Goal: Information Seeking & Learning: Find specific fact

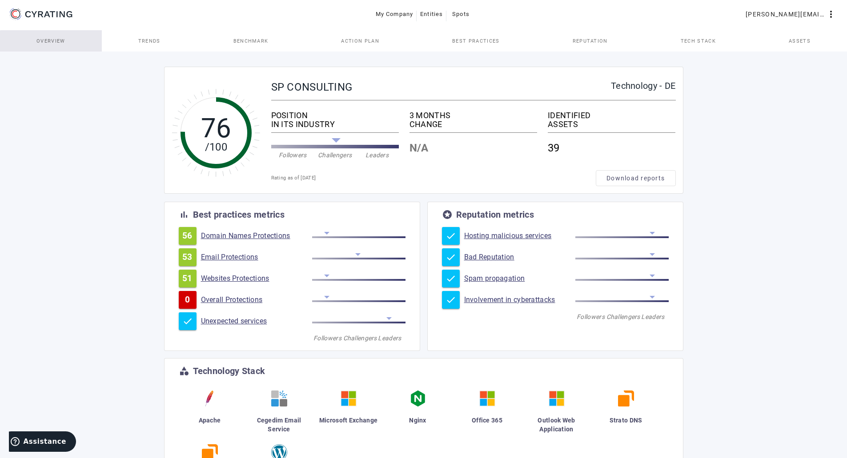
click at [70, 47] on link "Overview" at bounding box center [51, 40] width 102 height 21
click at [616, 182] on span "Download reports" at bounding box center [635, 178] width 58 height 9
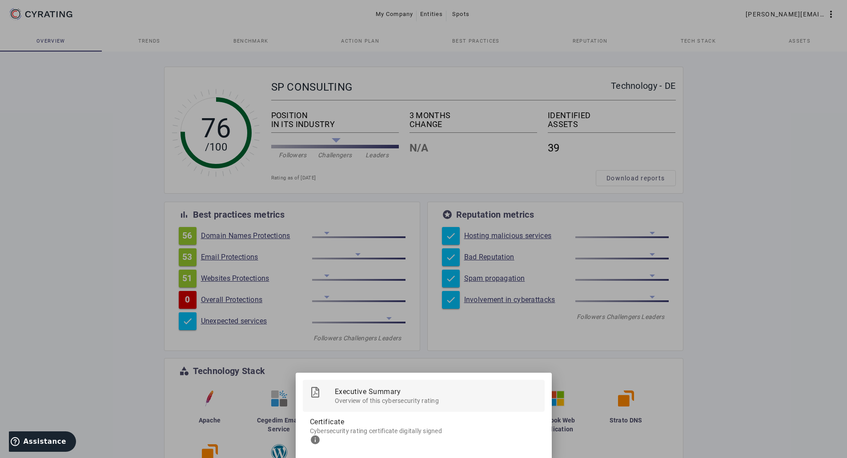
click at [373, 393] on span "Executive Summary" at bounding box center [436, 391] width 203 height 23
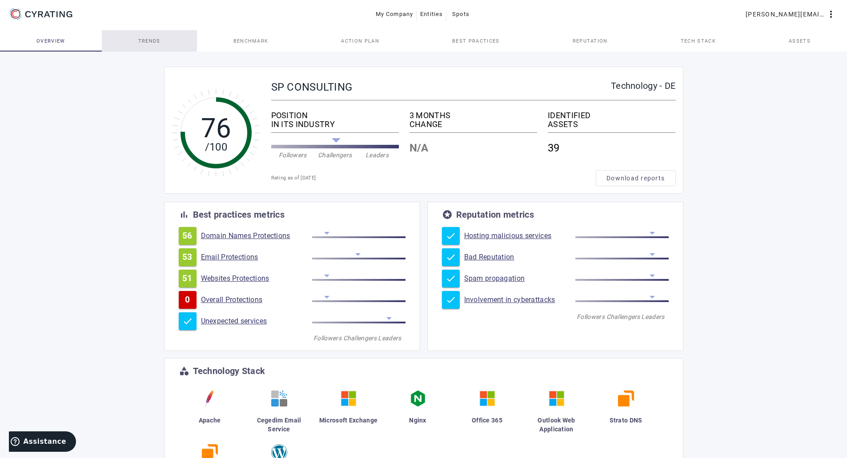
click at [172, 44] on link "Trends" at bounding box center [149, 40] width 95 height 21
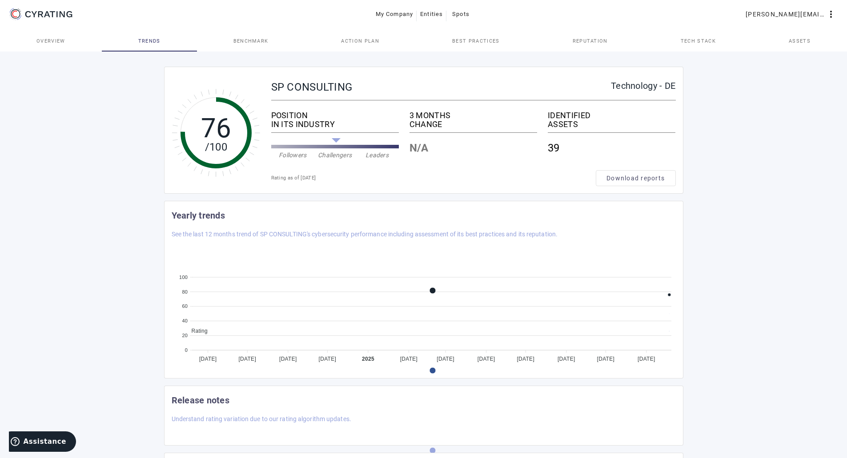
click at [490, 36] on span "Best practices" at bounding box center [475, 40] width 47 height 21
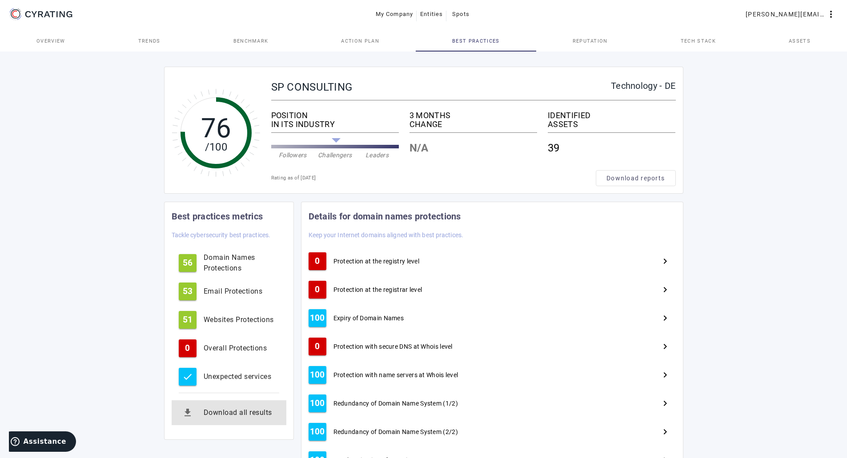
click at [240, 408] on div "Download all results" at bounding box center [242, 413] width 76 height 11
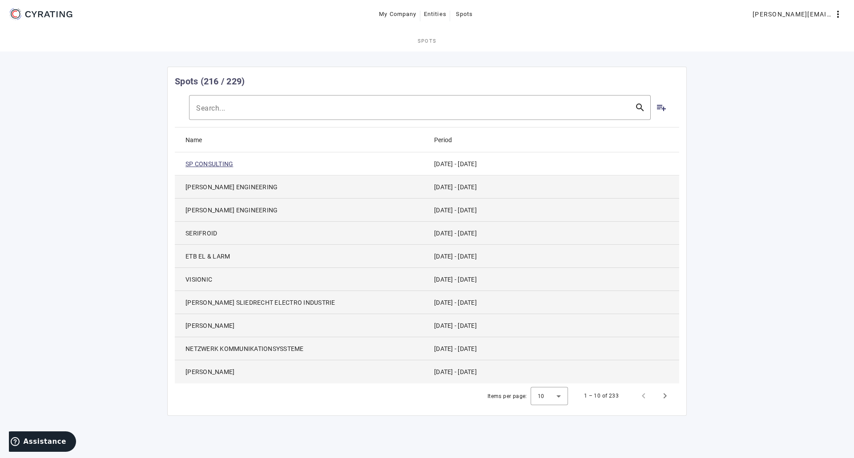
click at [221, 160] on link "SP CONSULTING" at bounding box center [209, 164] width 48 height 9
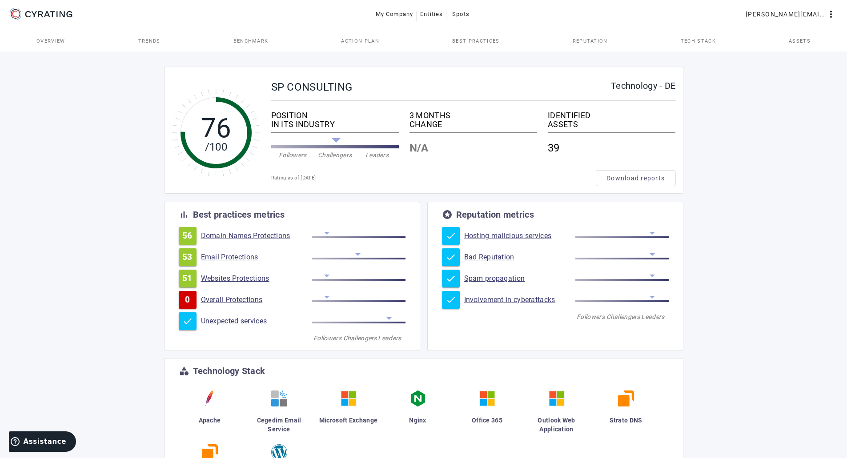
click at [236, 258] on link "Email Protections" at bounding box center [256, 257] width 111 height 9
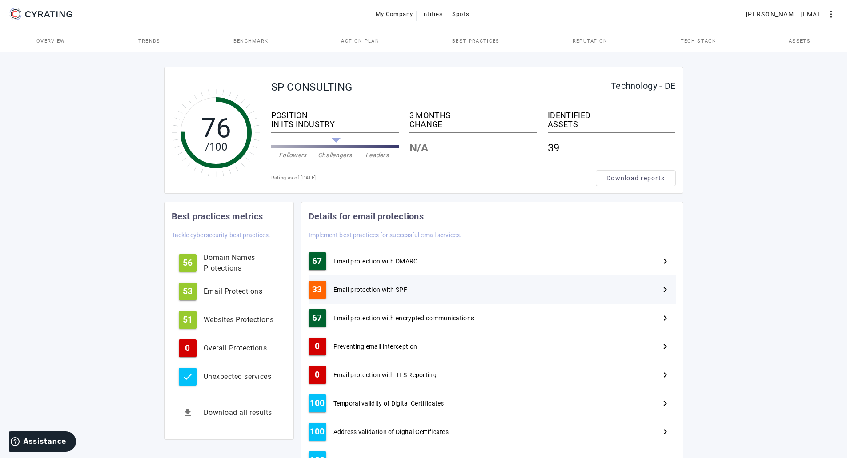
click at [579, 298] on div "33 Email protection with SPF navigate_next" at bounding box center [492, 290] width 367 height 28
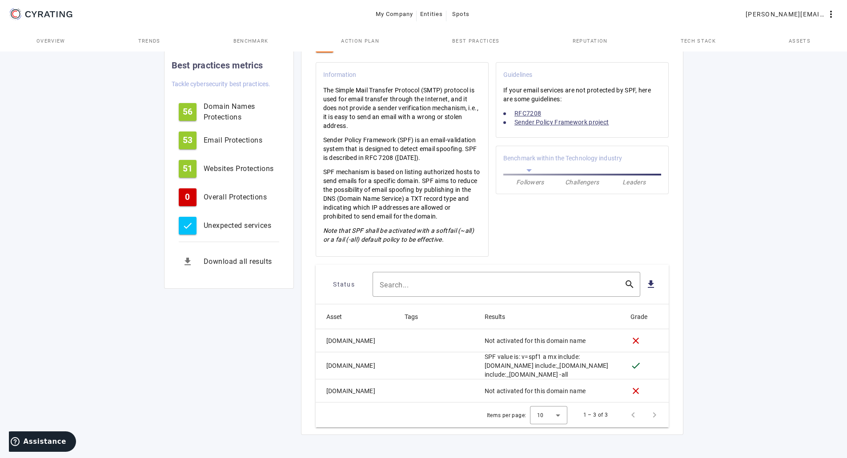
scroll to position [189, 0]
click at [237, 138] on div "Email Protections" at bounding box center [242, 140] width 76 height 11
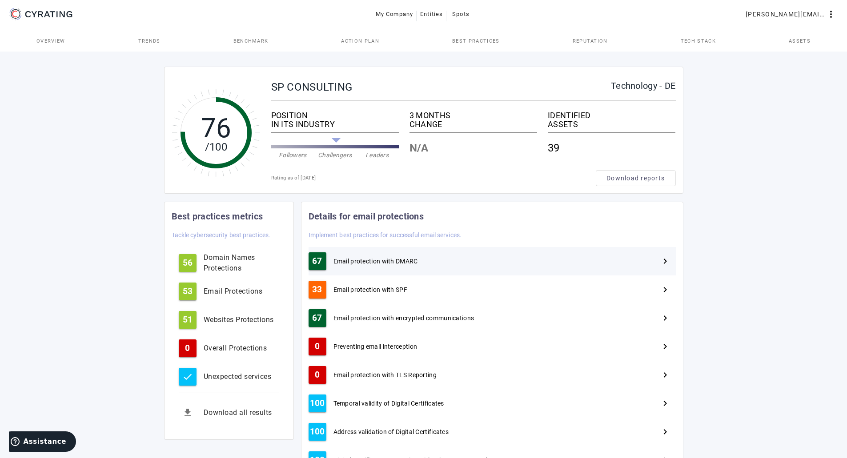
click at [382, 267] on div "67 Email protection with DMARC navigate_next" at bounding box center [492, 261] width 367 height 28
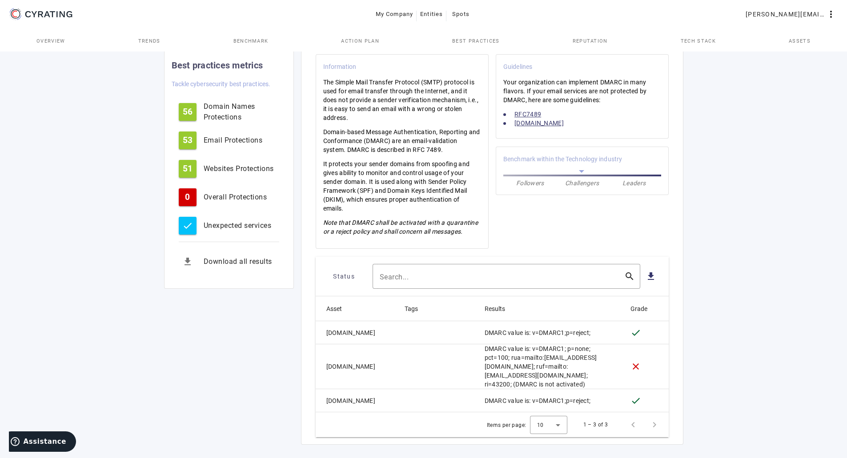
scroll to position [188, 0]
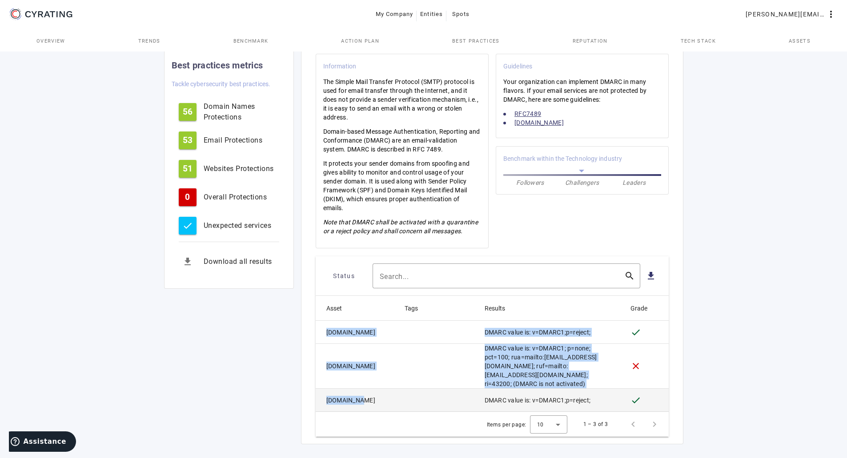
drag, startPoint x: 325, startPoint y: 331, endPoint x: 357, endPoint y: 393, distance: 69.8
click at [357, 393] on mat-table "Asset Tags Results Grade [DOMAIN_NAME] DMARC value is: v=DMARC1;p=reject; done …" at bounding box center [492, 354] width 353 height 116
copy mat-table "[DOMAIN_NAME] DMARC value is: v=DMARC1;p=reject; done [DOMAIN_NAME] DMARC value…"
